Goal: Find specific page/section: Find specific page/section

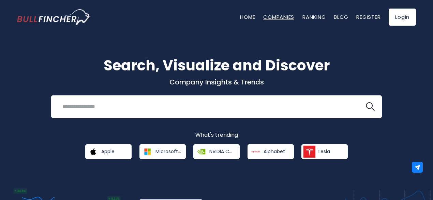
click at [214, 17] on link "Companies" at bounding box center [278, 16] width 31 height 7
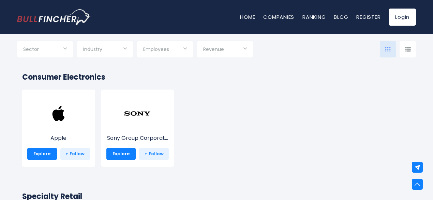
scroll to position [136, 0]
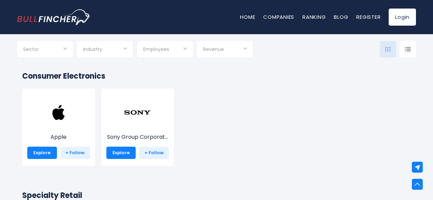
click at [121, 48] on input "Selection" at bounding box center [105, 50] width 44 height 12
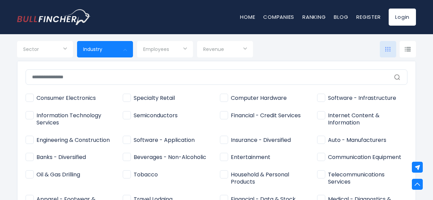
click at [29, 97] on span "Consumer Electronics" at bounding box center [61, 97] width 70 height 7
type input "**********"
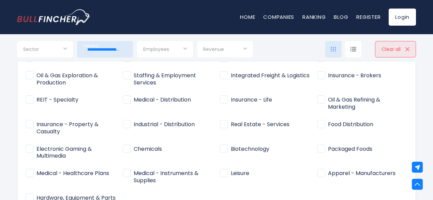
scroll to position [348, 0]
click at [406, 178] on div "Consumer Electronics Specialty Retail Semiconductors" at bounding box center [216, 139] width 399 height 157
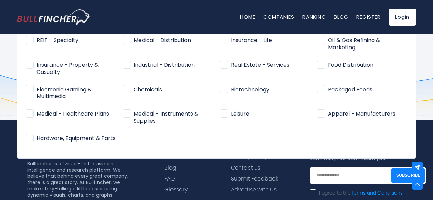
scroll to position [544, 0]
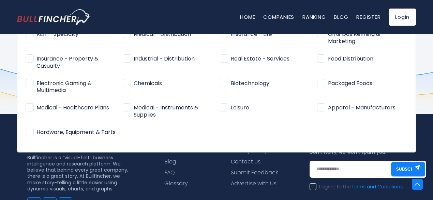
click at [420, 129] on div at bounding box center [216, 100] width 433 height 200
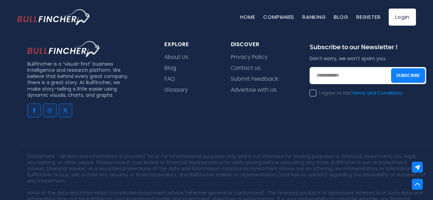
scroll to position [639, 0]
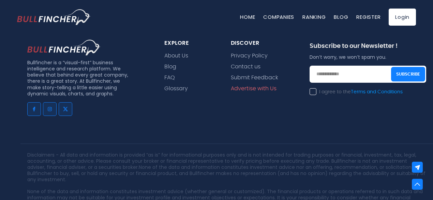
click at [255, 90] on link "Advertise with Us" at bounding box center [254, 88] width 46 height 6
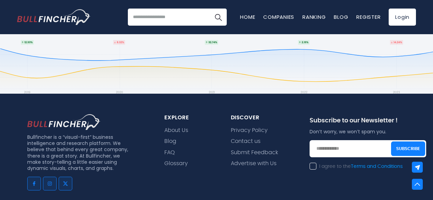
scroll to position [209, 0]
